Goal: Check status: Check status

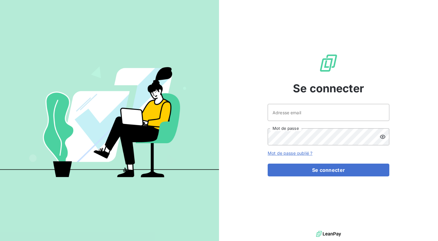
type input "[EMAIL_ADDRESS][DOMAIN_NAME]"
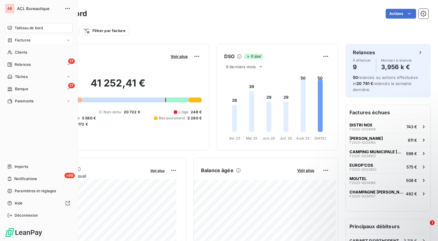
click at [19, 39] on span "Factures" at bounding box center [23, 39] width 16 height 5
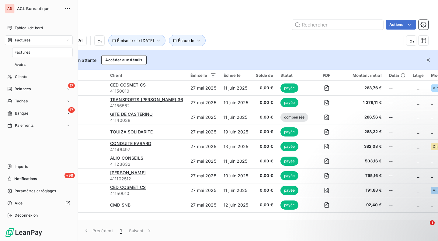
click at [29, 53] on span "Factures" at bounding box center [23, 52] width 16 height 5
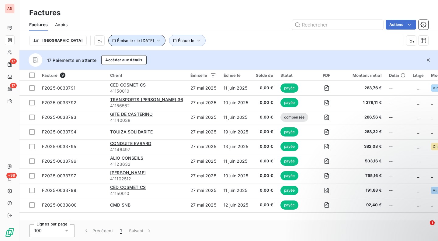
click at [130, 38] on span "Émise le : le [DATE]" at bounding box center [135, 40] width 37 height 5
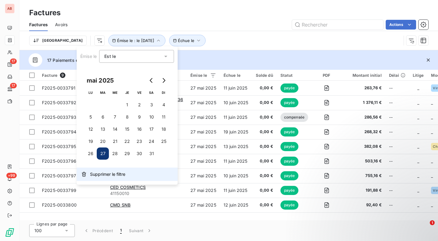
click at [111, 174] on span "Supprimer le filtre" at bounding box center [107, 174] width 35 height 6
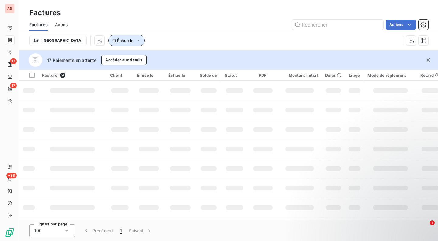
click at [135, 39] on icon "button" at bounding box center [138, 40] width 6 height 6
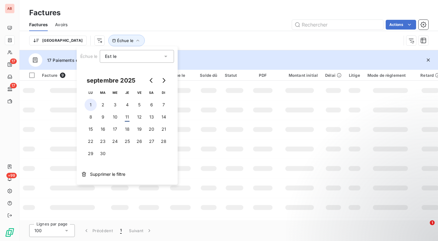
click at [93, 104] on button "1" at bounding box center [91, 105] width 12 height 12
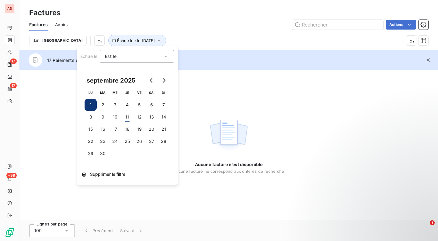
click at [91, 104] on button "1" at bounding box center [91, 105] width 12 height 12
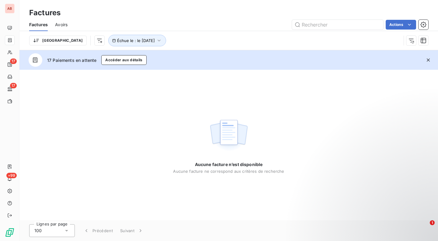
click at [225, 82] on div "Aucune facture n’est disponible Aucune facture ne correspond aux critères de re…" at bounding box center [228, 145] width 419 height 150
click at [120, 42] on span "Échue le : le [DATE]" at bounding box center [136, 40] width 38 height 5
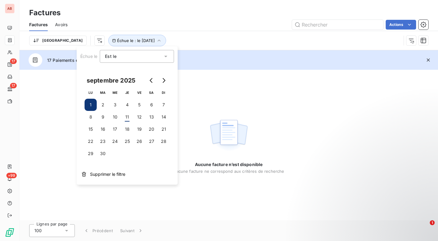
click at [117, 60] on div "Est le eq" at bounding box center [134, 56] width 58 height 9
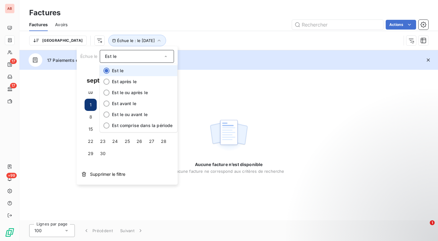
click at [132, 71] on li "Est le" at bounding box center [139, 70] width 78 height 11
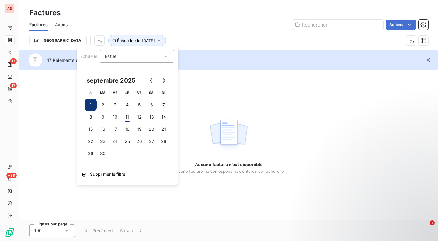
click at [161, 38] on div "Trier Échue le : le [DATE]" at bounding box center [215, 41] width 372 height 12
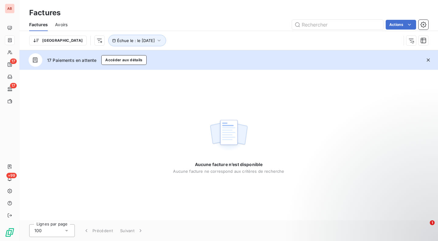
click at [427, 58] on icon "button" at bounding box center [429, 60] width 6 height 6
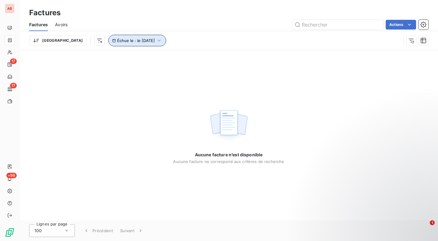
click at [117, 39] on span "Échue le : le [DATE]" at bounding box center [136, 40] width 38 height 5
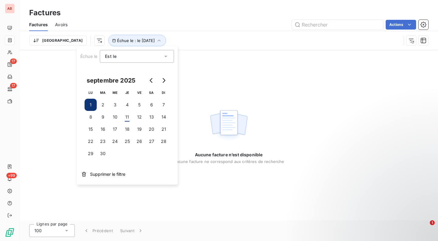
click at [115, 56] on span "Est le" at bounding box center [111, 56] width 12 height 5
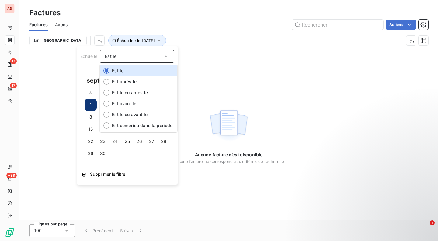
click at [90, 54] on span "Échue le" at bounding box center [88, 56] width 17 height 5
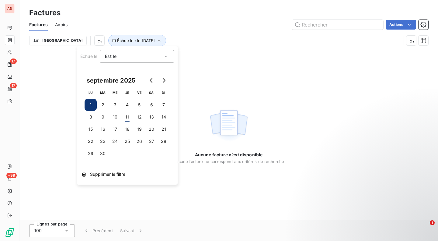
click at [90, 54] on span "Échue le" at bounding box center [88, 56] width 17 height 5
click at [86, 172] on icon "button" at bounding box center [84, 174] width 5 height 5
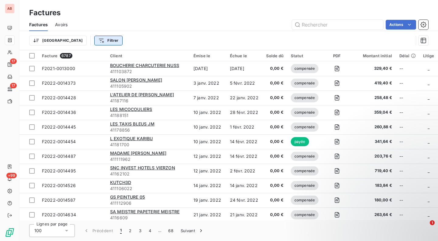
click at [77, 41] on html "AB 17 17 +99 Factures Factures Avoirs Actions Trier Filtrer Facture 6787 Client…" at bounding box center [219, 120] width 438 height 241
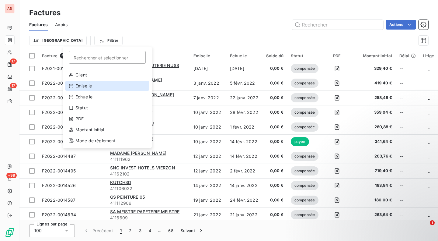
click at [92, 86] on div "Émise le" at bounding box center [107, 86] width 84 height 10
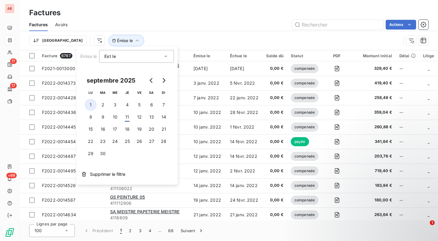
click at [88, 103] on button "1" at bounding box center [91, 105] width 12 height 12
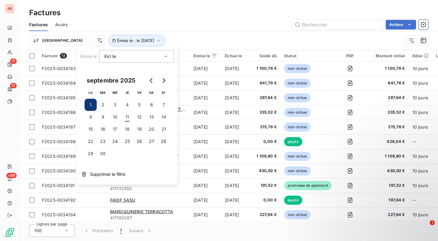
click at [181, 44] on div "Trier Émise le : le [DATE]" at bounding box center [215, 41] width 372 height 12
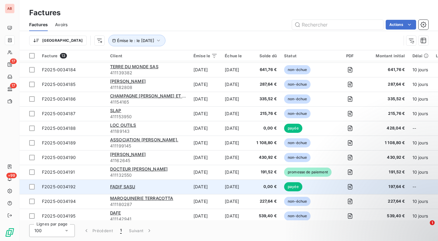
scroll to position [33, 0]
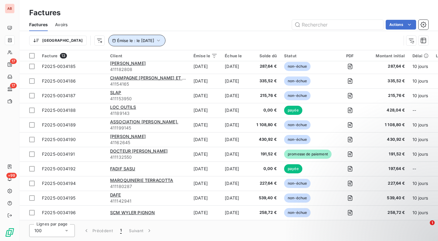
click at [117, 41] on span "Émise le : le [DATE]" at bounding box center [135, 40] width 37 height 5
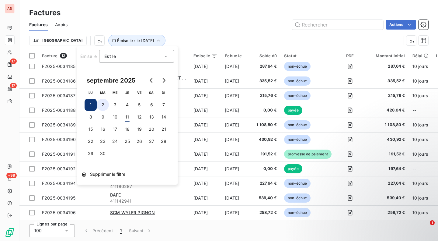
click at [104, 105] on button "2" at bounding box center [103, 105] width 12 height 12
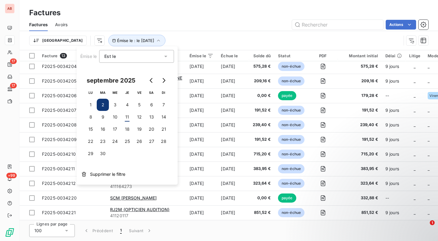
click at [176, 35] on div "Trier Émise le : le [DATE]" at bounding box center [215, 41] width 372 height 12
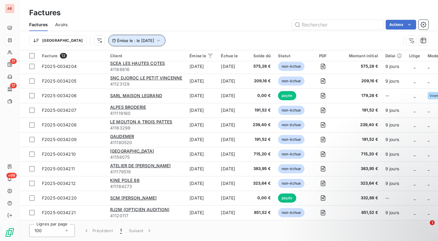
click at [122, 40] on span "Émise le : le [DATE]" at bounding box center [135, 40] width 37 height 5
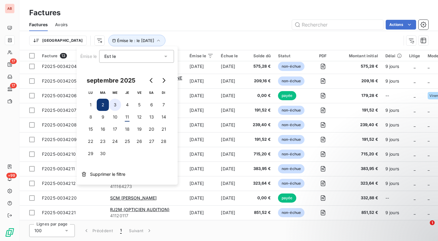
click at [114, 103] on button "3" at bounding box center [115, 105] width 12 height 12
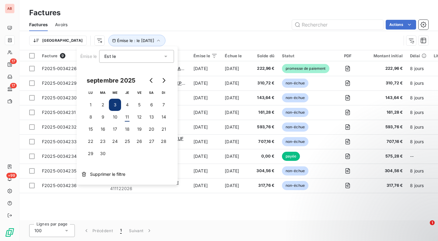
scroll to position [0, 0]
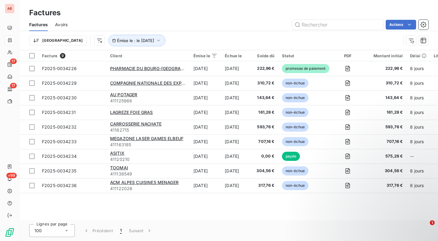
click at [70, 204] on div "Facture 9 Client Émise le Échue le Solde dû Statut PDF Montant initial Délai Li…" at bounding box center [228, 135] width 419 height 170
click at [117, 41] on span "Émise le : le [DATE]" at bounding box center [135, 40] width 37 height 5
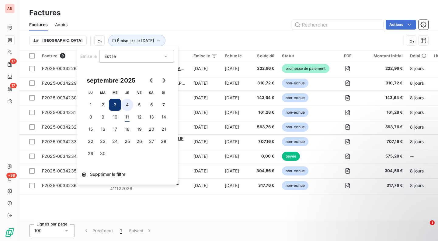
click at [128, 103] on button "4" at bounding box center [127, 105] width 12 height 12
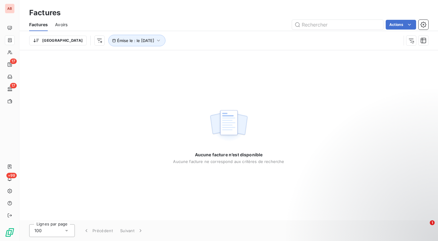
click at [210, 203] on div "Aucune facture n’est disponible Aucune facture ne correspond aux critères de re…" at bounding box center [228, 135] width 419 height 170
click at [117, 42] on span "Émise le : le [DATE]" at bounding box center [135, 40] width 37 height 5
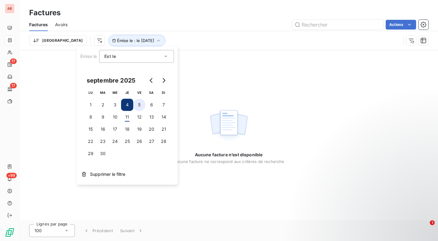
click at [137, 102] on button "5" at bounding box center [139, 105] width 12 height 12
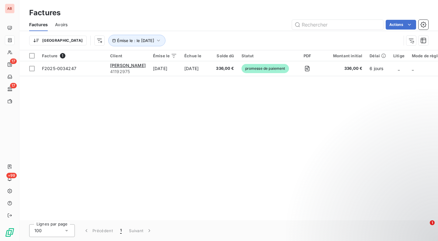
click at [210, 107] on div "Facture 1 Client Émise le Échue le Solde dû Statut PDF Montant initial Délai Li…" at bounding box center [228, 135] width 419 height 170
click at [129, 38] on span "Émise le : le [DATE]" at bounding box center [135, 40] width 37 height 5
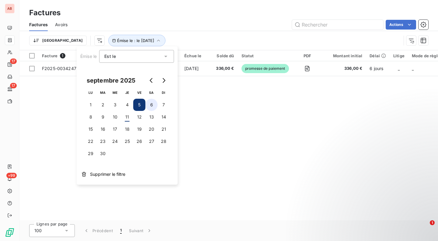
click at [150, 103] on button "6" at bounding box center [152, 105] width 12 height 12
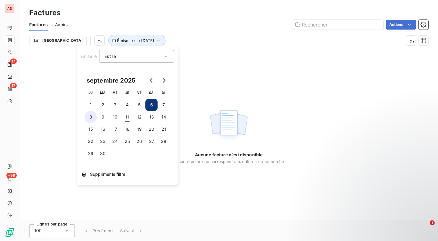
click at [96, 115] on button "8" at bounding box center [91, 117] width 12 height 12
click at [271, 99] on div "Aucune facture n’est disponible Aucune facture ne correspond aux critères de re…" at bounding box center [228, 135] width 419 height 170
